Goal: Transaction & Acquisition: Download file/media

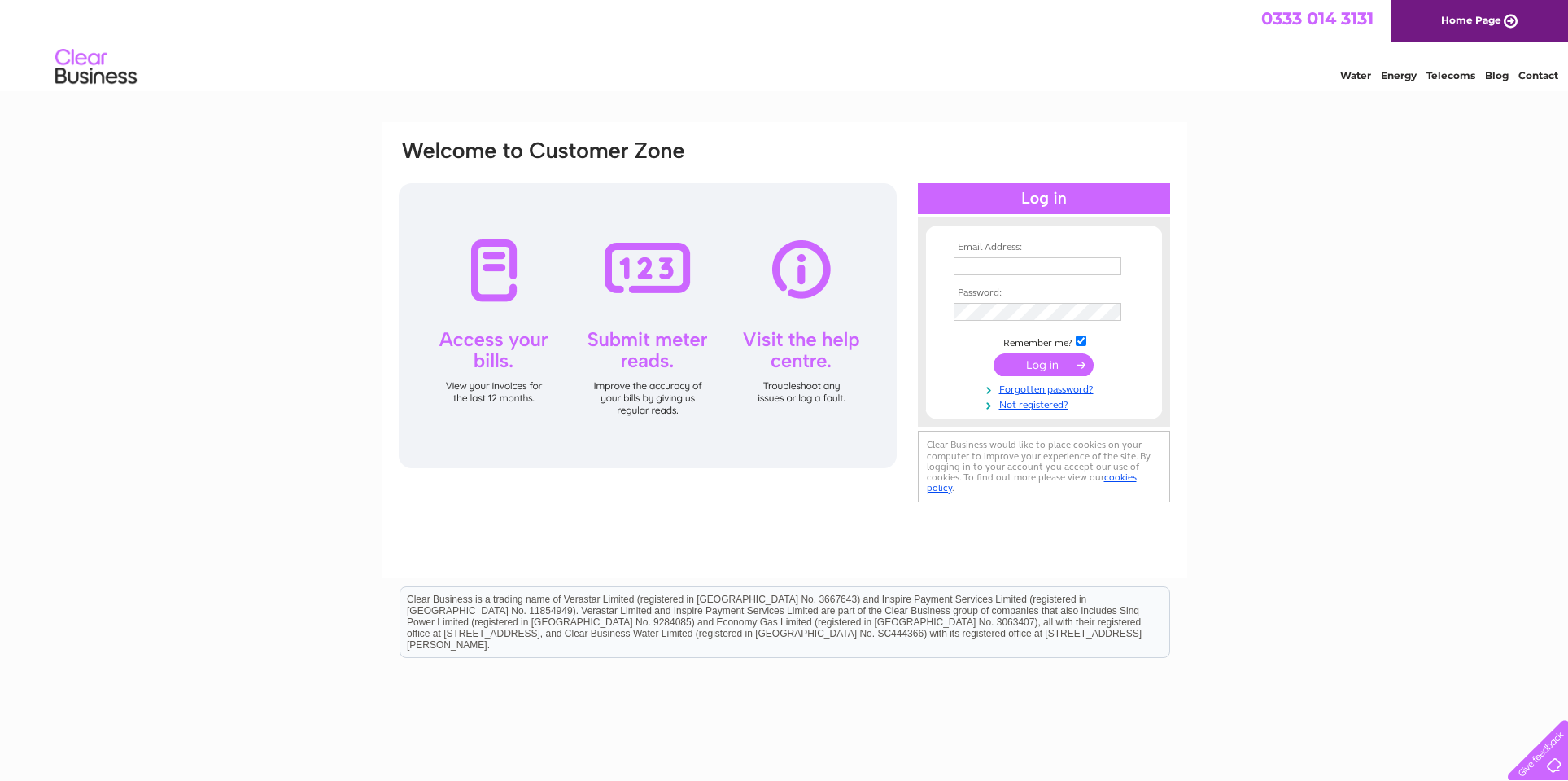
type input "maggie@glasgowheritage.org.uk"
click at [1038, 363] on input "submit" at bounding box center [1043, 364] width 100 height 22
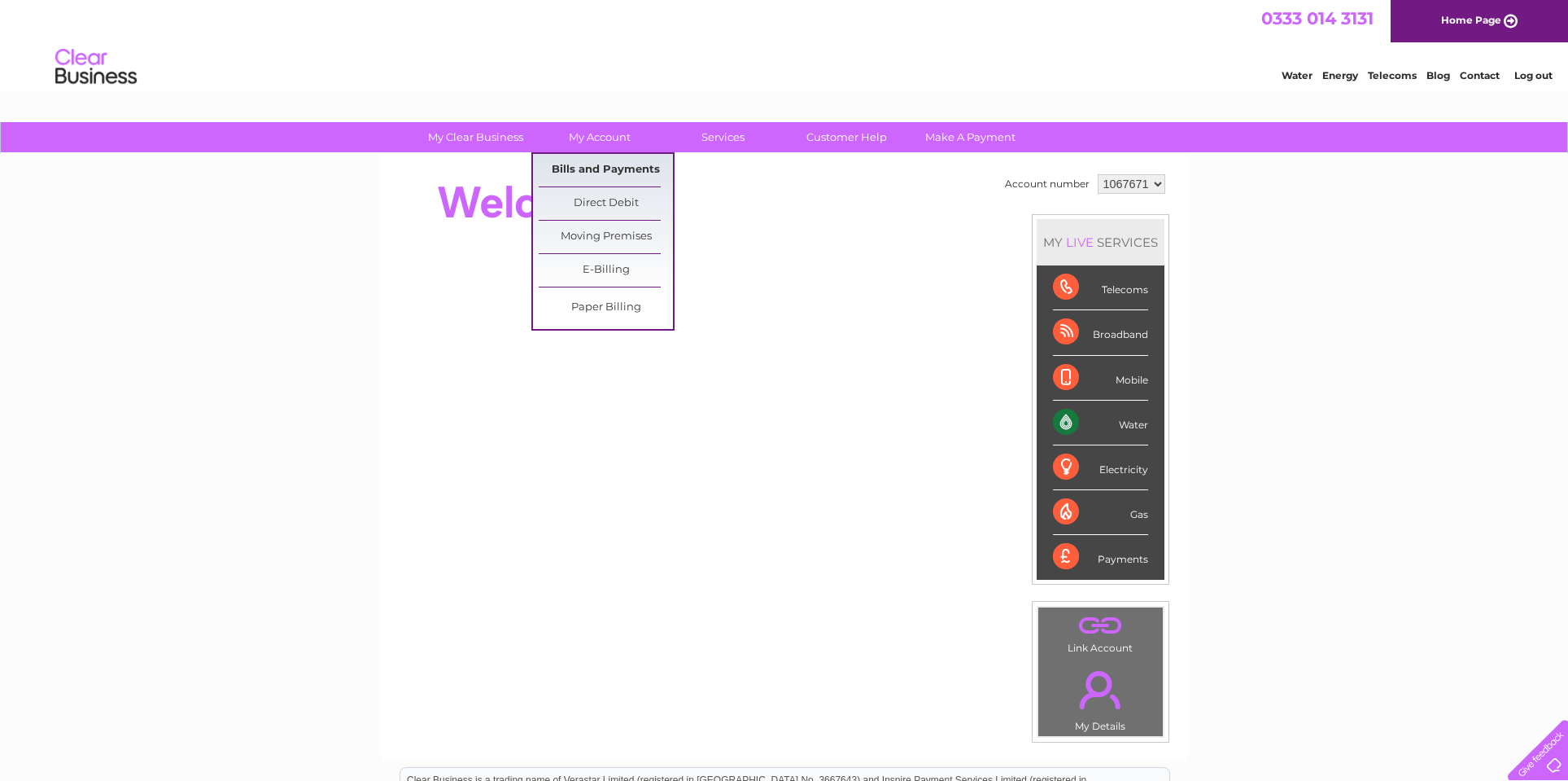
click at [601, 166] on link "Bills and Payments" at bounding box center [606, 170] width 134 height 32
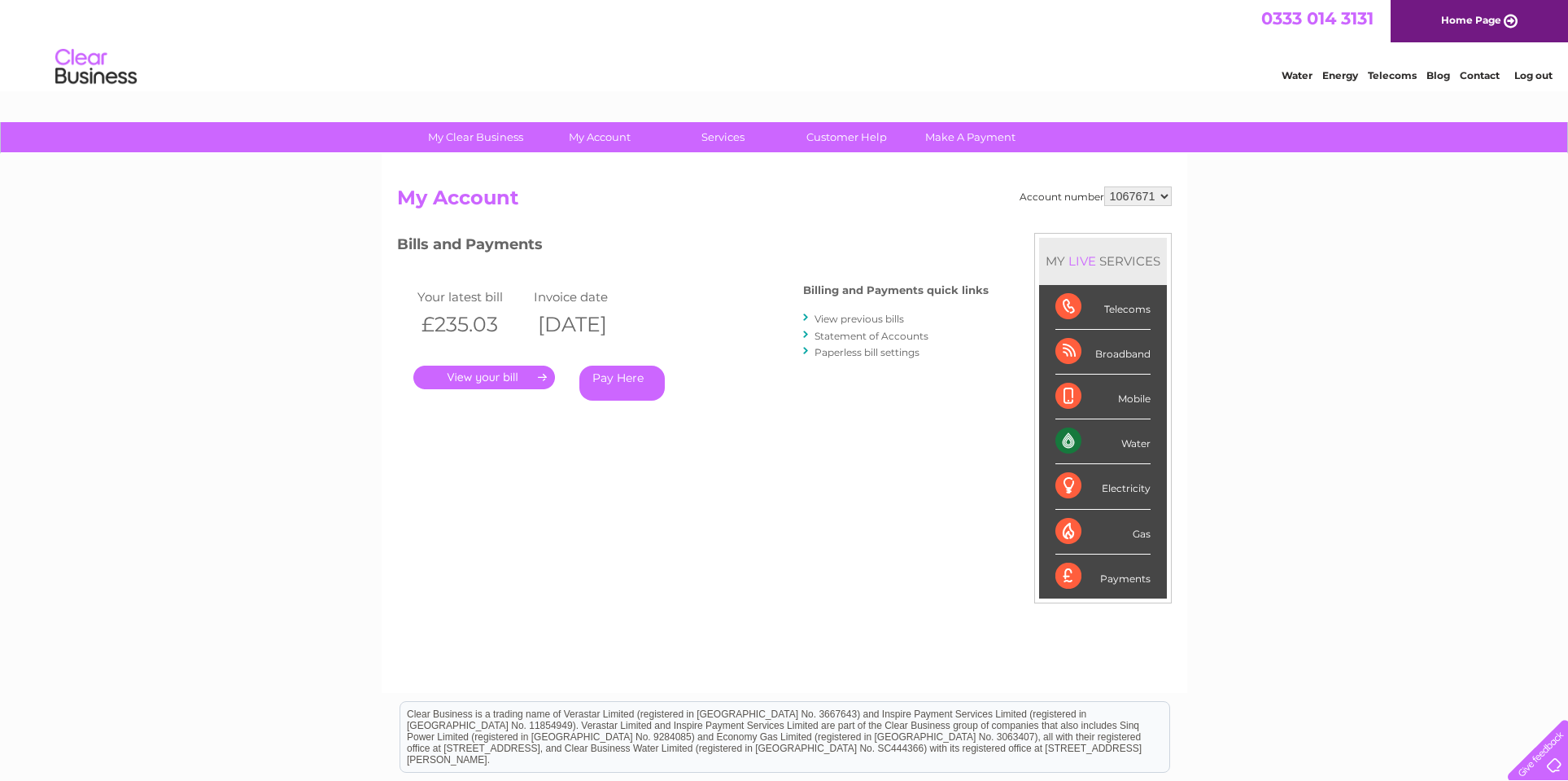
click at [476, 376] on link "." at bounding box center [484, 377] width 142 height 23
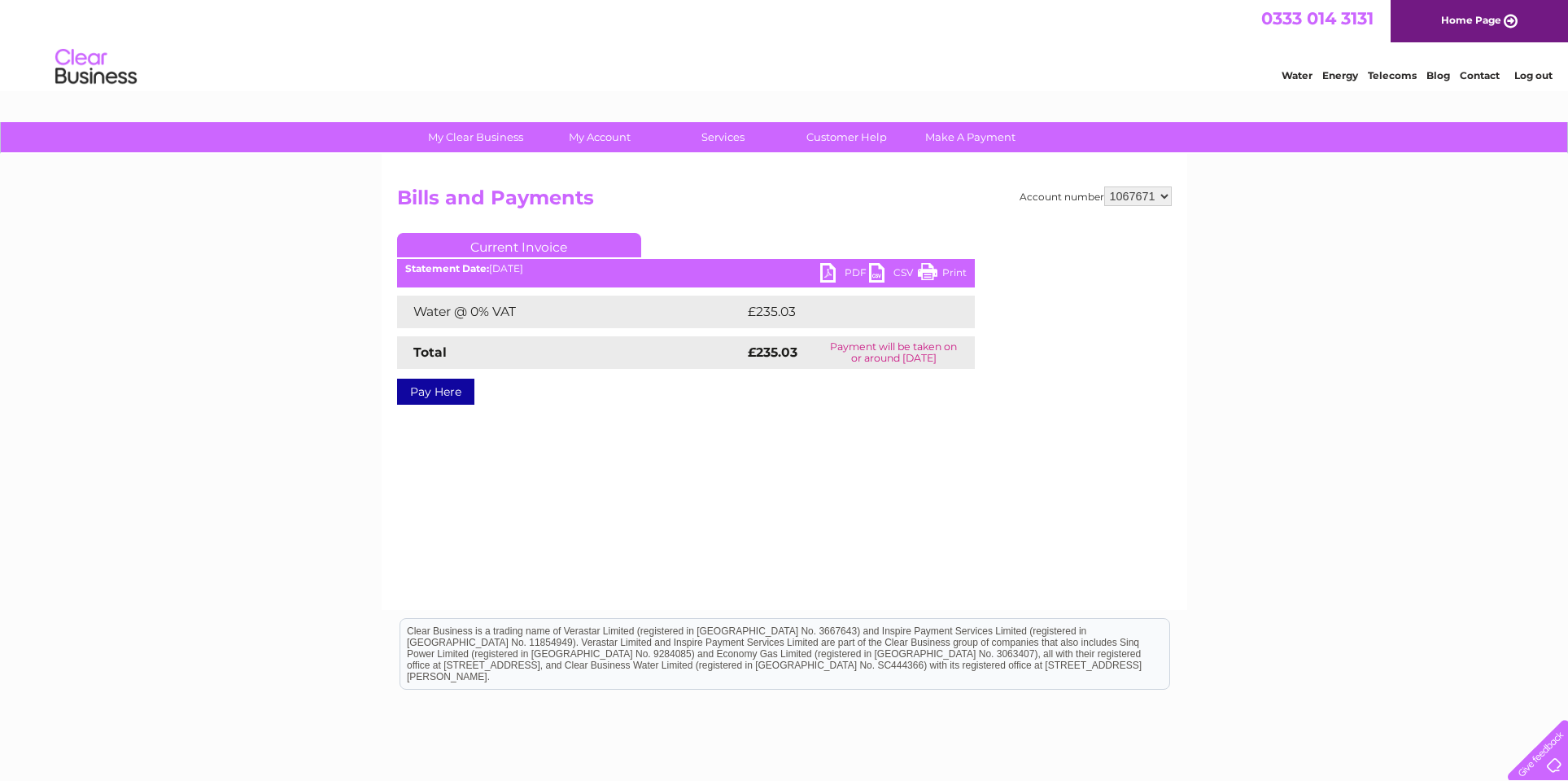
click at [848, 272] on link "PDF" at bounding box center [844, 274] width 49 height 23
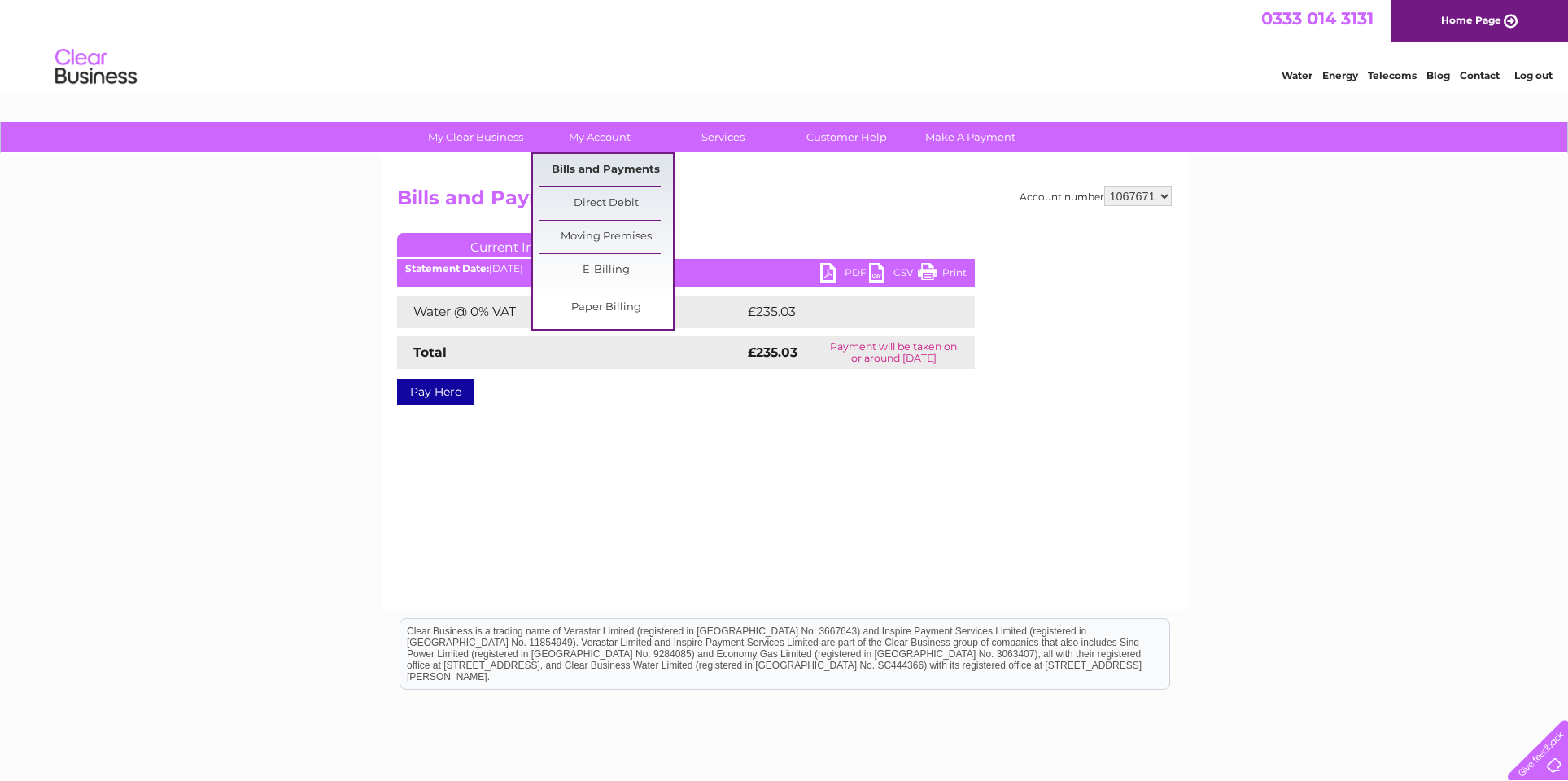
click at [587, 166] on link "Bills and Payments" at bounding box center [606, 170] width 134 height 32
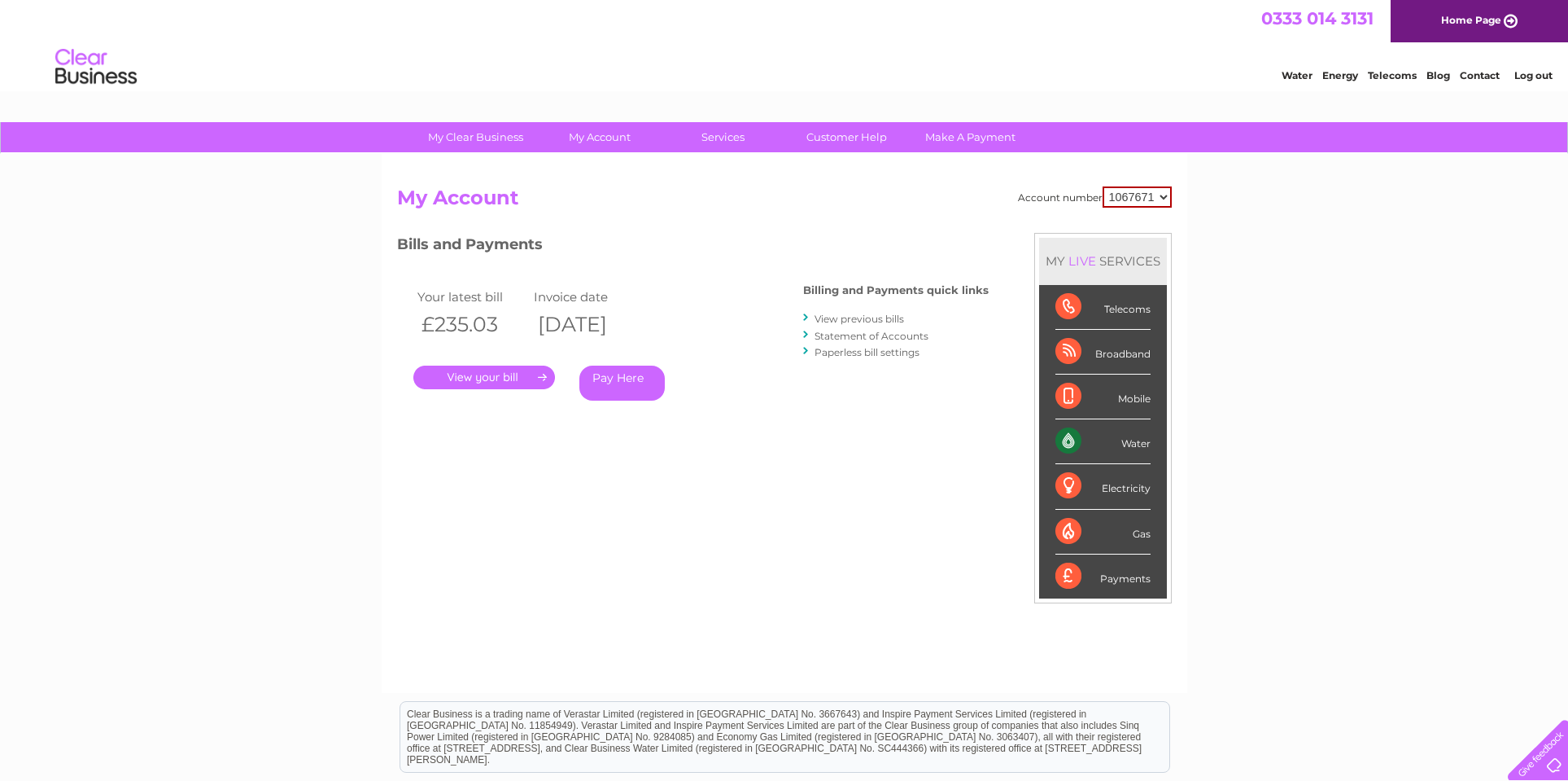
click at [857, 318] on link "View previous bills" at bounding box center [859, 318] width 90 height 12
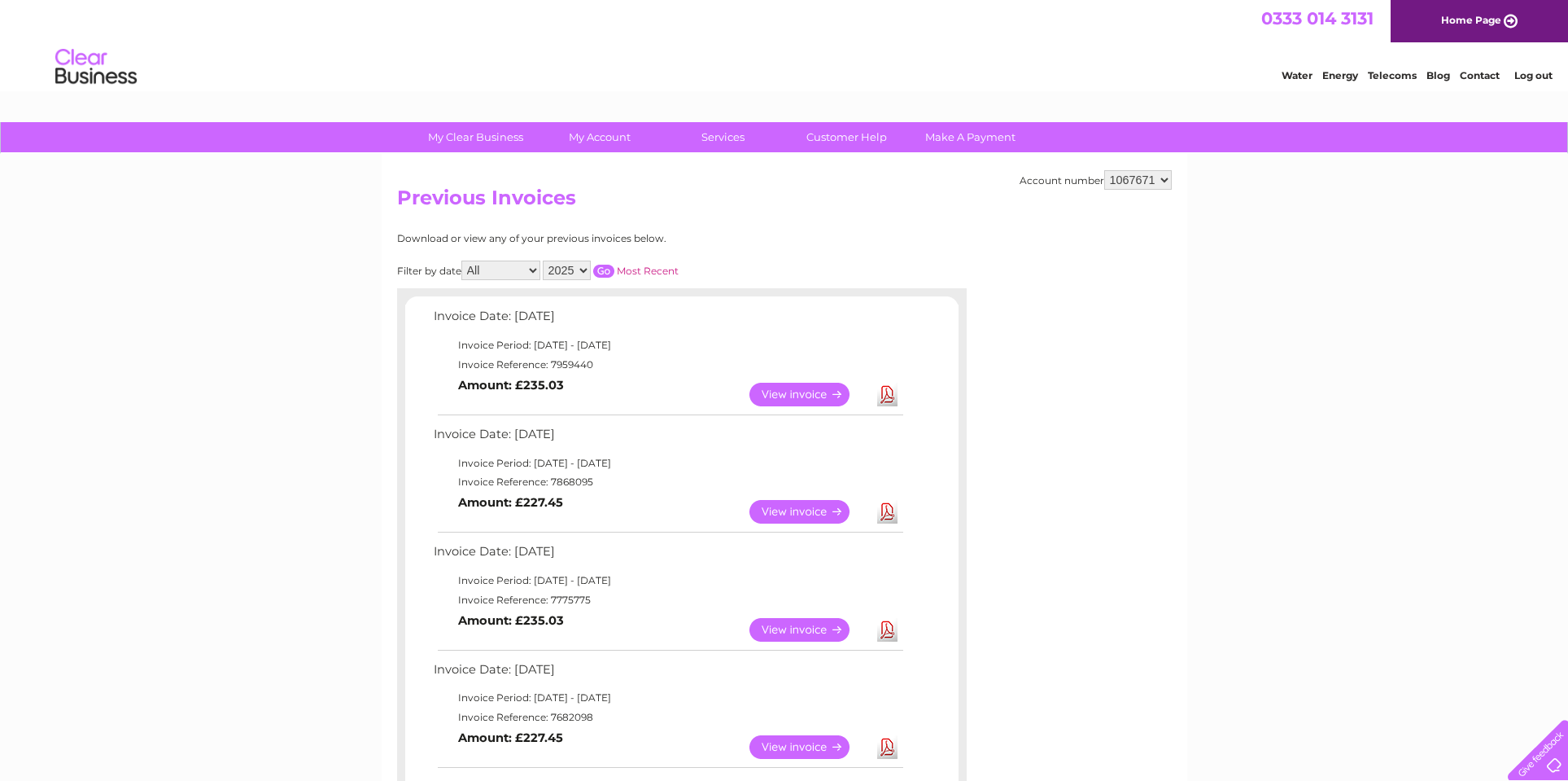
click at [886, 512] on link "Download" at bounding box center [887, 512] width 21 height 23
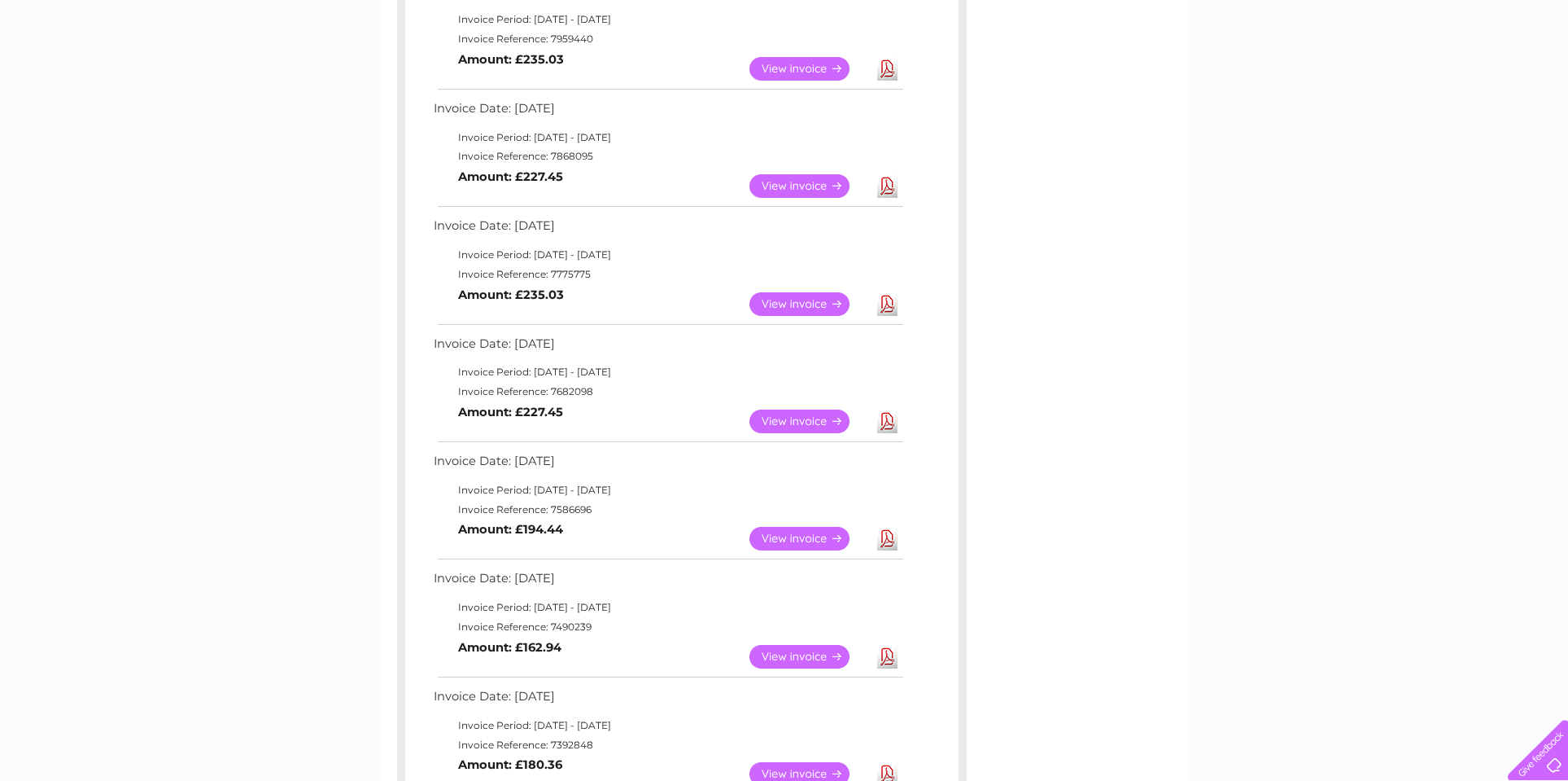
scroll to position [328, 0]
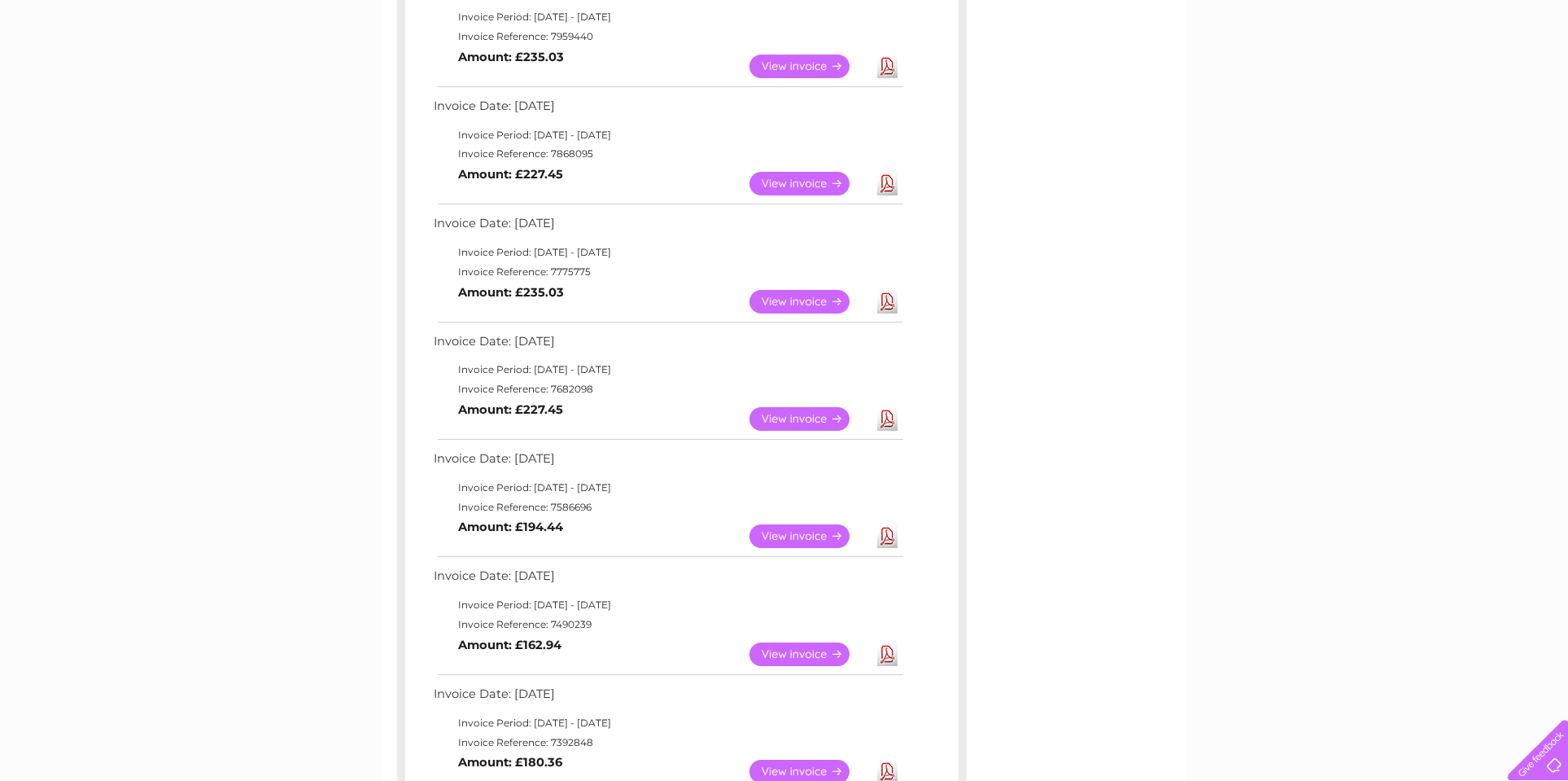
click at [883, 419] on link "Download" at bounding box center [887, 419] width 21 height 23
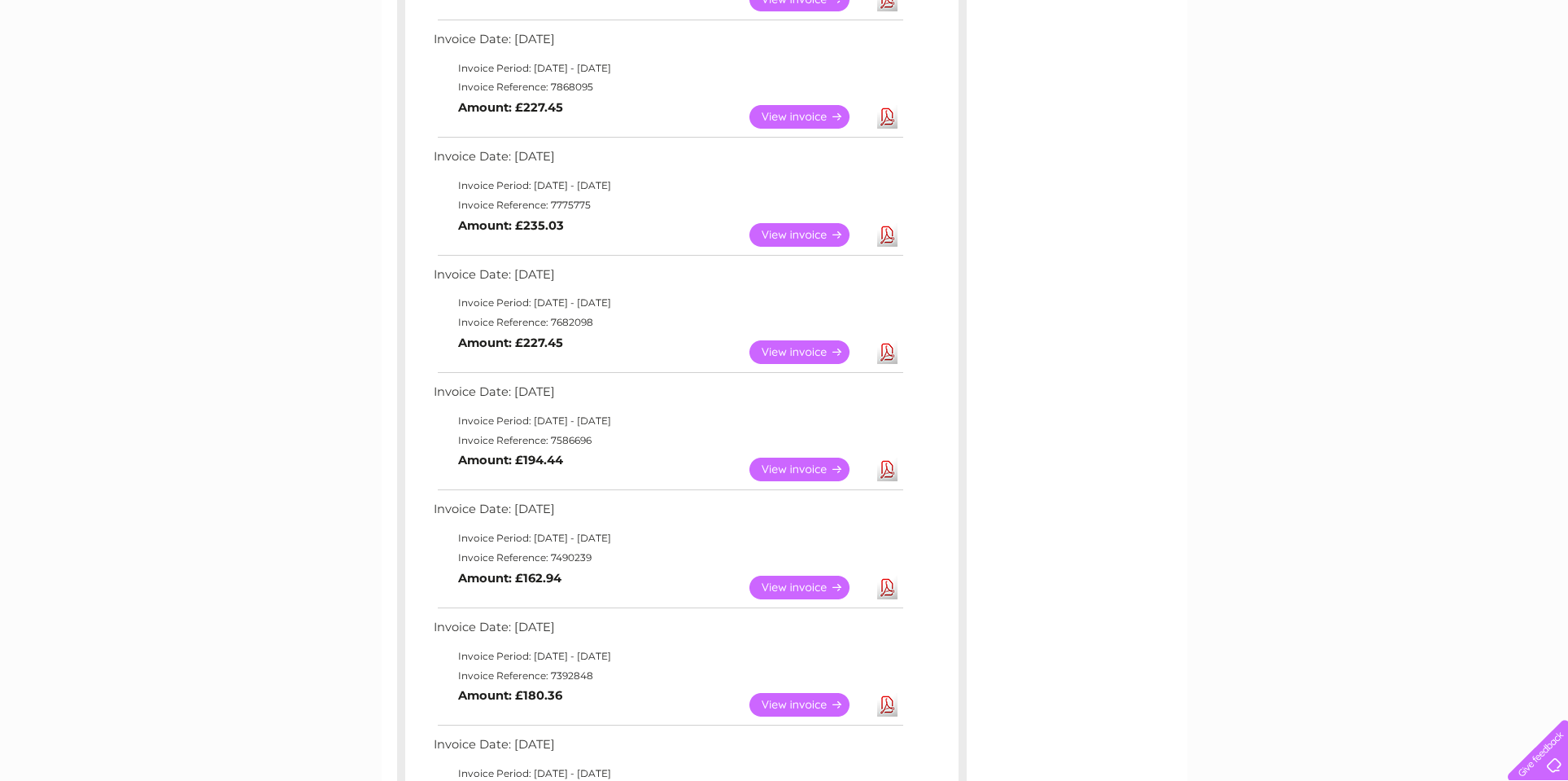
scroll to position [400, 0]
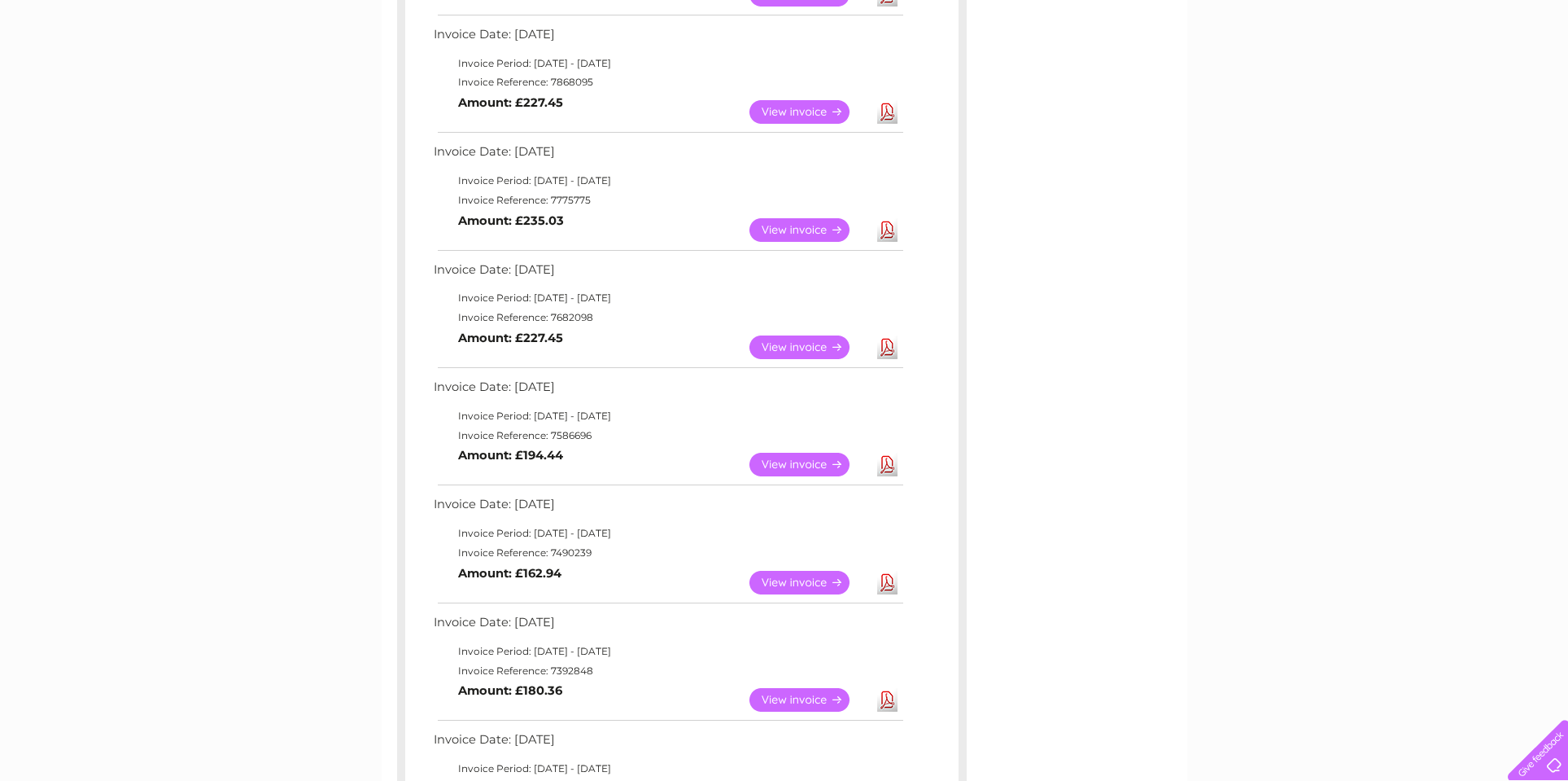
click at [884, 464] on link "Download" at bounding box center [887, 464] width 21 height 23
